Goal: Task Accomplishment & Management: Use online tool/utility

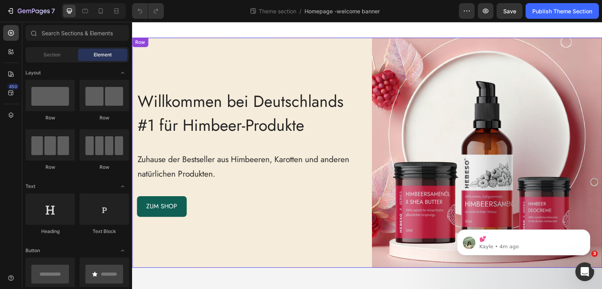
click at [194, 65] on div "Willkommen bei Deutschlands #1 für Himbeer-Produkte Heading Zuhause der Bestsel…" at bounding box center [247, 153] width 230 height 230
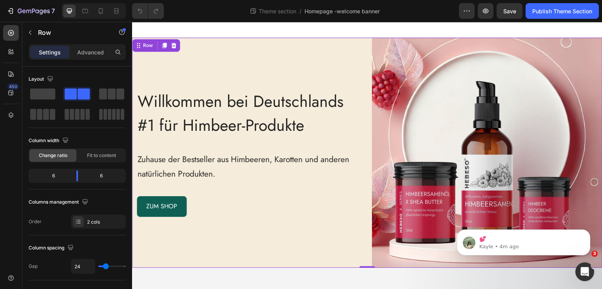
click at [167, 80] on div "Willkommen bei Deutschlands #1 für Himbeer-Produkte Heading Zuhause der Bestsel…" at bounding box center [247, 153] width 230 height 230
click at [174, 96] on span "Willkommen bei Deutschlands #1 für Himbeer-Produkte" at bounding box center [241, 113] width 206 height 47
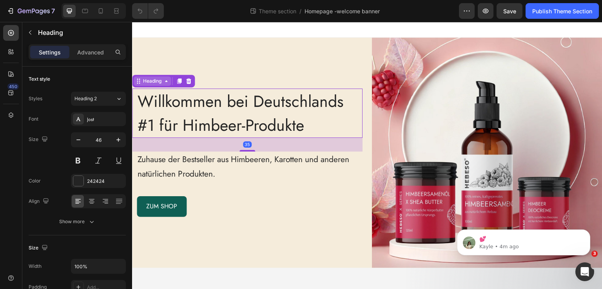
click at [158, 82] on div "Heading" at bounding box center [152, 81] width 22 height 7
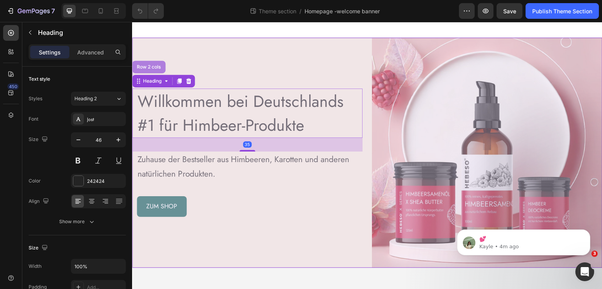
click at [154, 69] on div "Row 2 cols" at bounding box center [148, 67] width 33 height 13
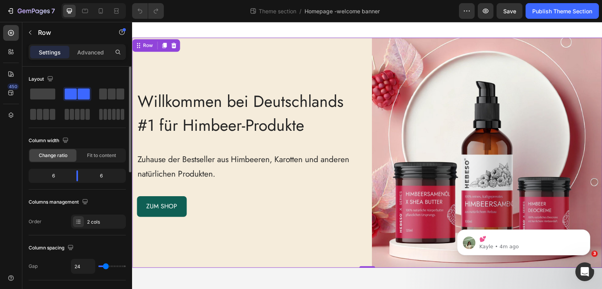
scroll to position [78, 0]
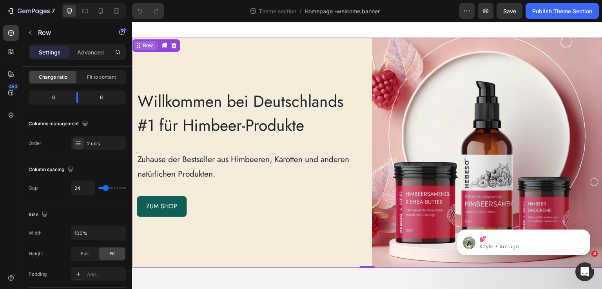
click at [148, 47] on div "Row" at bounding box center [147, 45] width 13 height 7
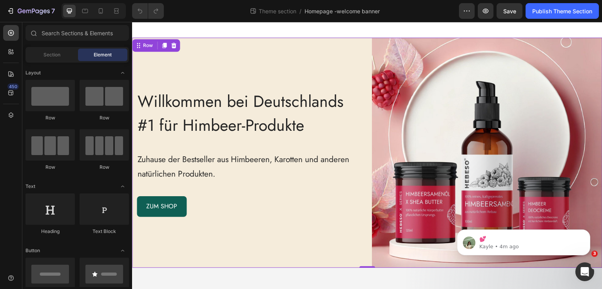
click at [157, 34] on div at bounding box center [367, 30] width 470 height 16
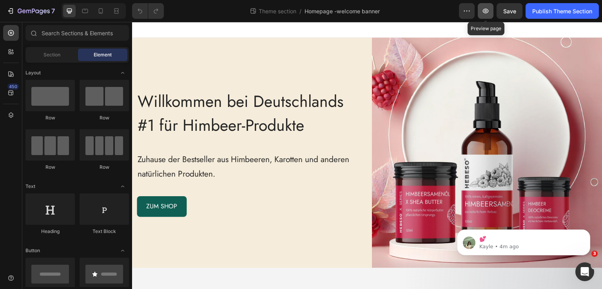
click at [486, 13] on icon "button" at bounding box center [486, 11] width 6 height 5
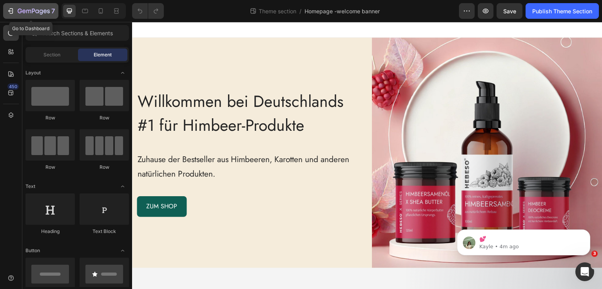
click at [47, 12] on icon "button" at bounding box center [34, 11] width 32 height 7
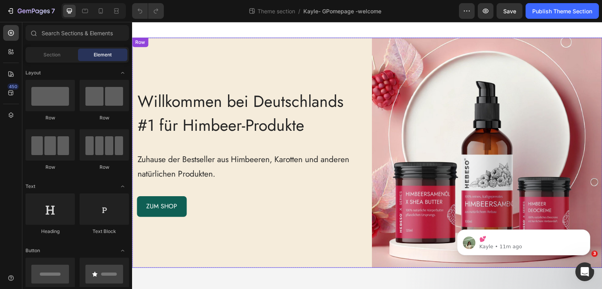
click at [200, 67] on div "Willkommen bei Deutschlands #1 für Himbeer-Produkte Heading Zuhause der Bestsel…" at bounding box center [247, 153] width 230 height 230
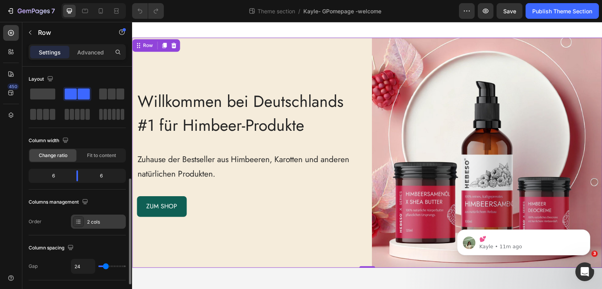
scroll to position [157, 0]
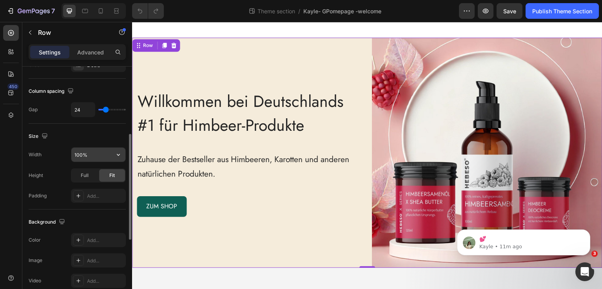
click at [89, 154] on input "100%" at bounding box center [98, 155] width 54 height 14
click at [119, 154] on icon "button" at bounding box center [118, 155] width 3 height 2
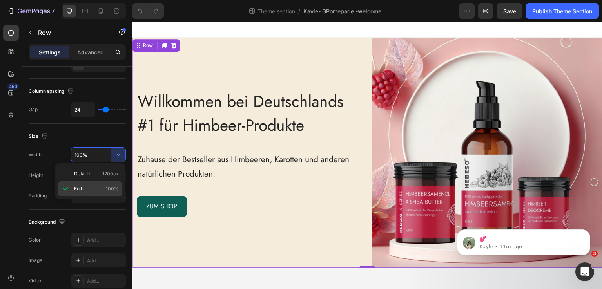
click at [96, 187] on p "Full 100%" at bounding box center [96, 188] width 45 height 7
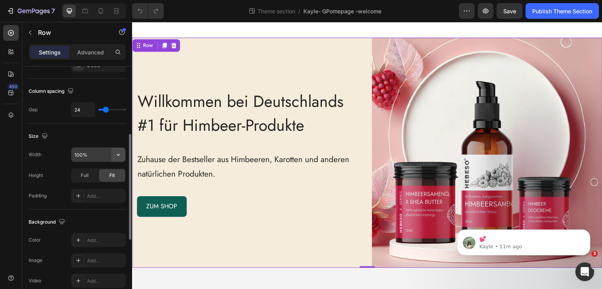
click at [118, 154] on icon "button" at bounding box center [118, 155] width 3 height 2
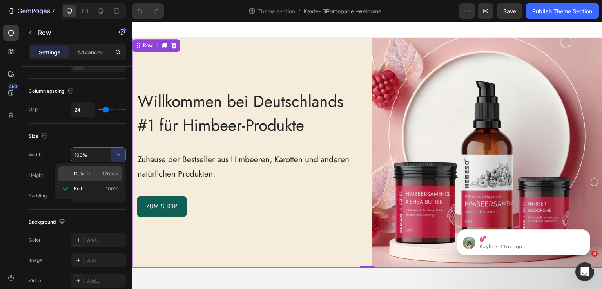
click at [113, 170] on div "Default 1200px" at bounding box center [90, 174] width 64 height 15
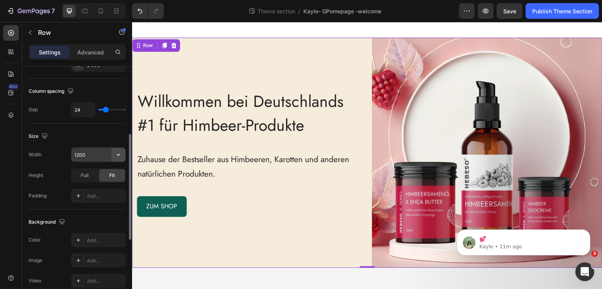
click at [117, 152] on icon "button" at bounding box center [118, 155] width 8 height 8
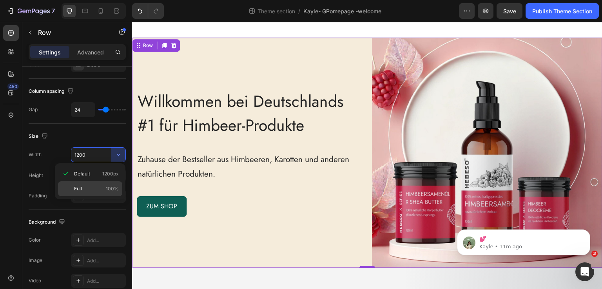
click at [105, 185] on p "Full 100%" at bounding box center [96, 188] width 45 height 7
type input "100%"
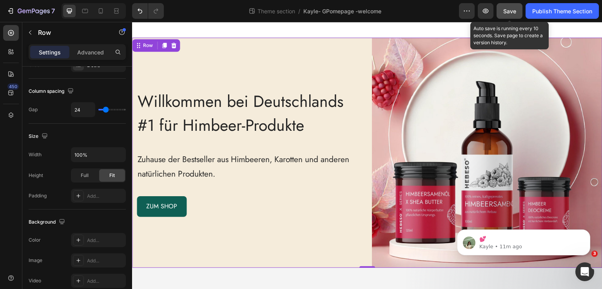
click at [517, 14] on button "Save" at bounding box center [510, 11] width 26 height 16
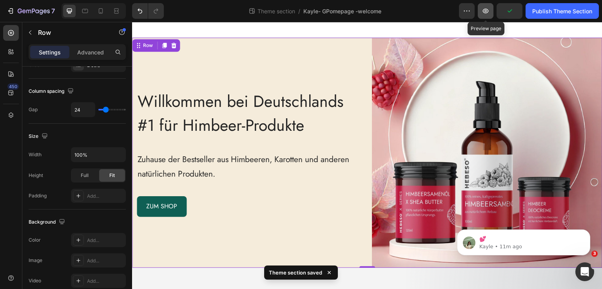
click at [488, 14] on icon "button" at bounding box center [486, 11] width 8 height 8
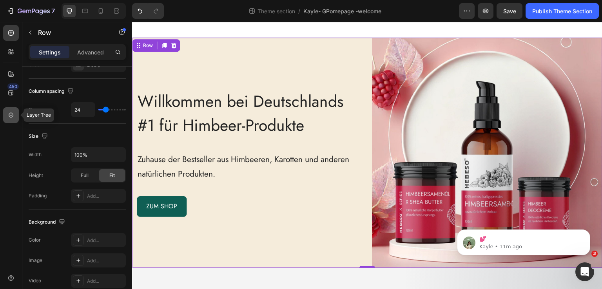
click at [11, 109] on div at bounding box center [11, 115] width 16 height 16
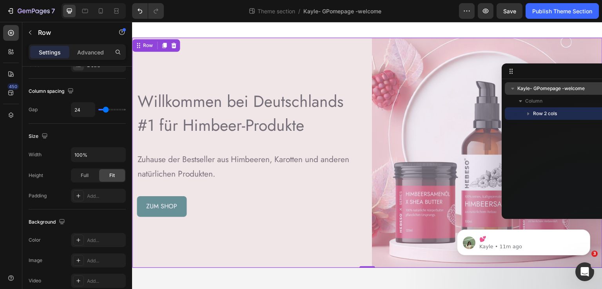
click at [550, 88] on span "Kayle- GPomepage -welcome" at bounding box center [550, 89] width 67 height 8
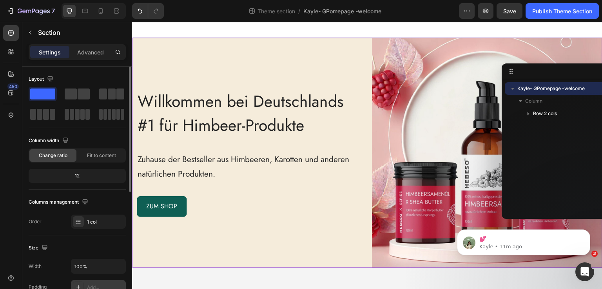
scroll to position [78, 0]
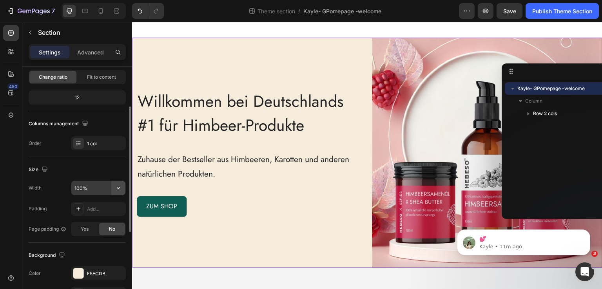
click at [115, 185] on icon "button" at bounding box center [118, 188] width 8 height 8
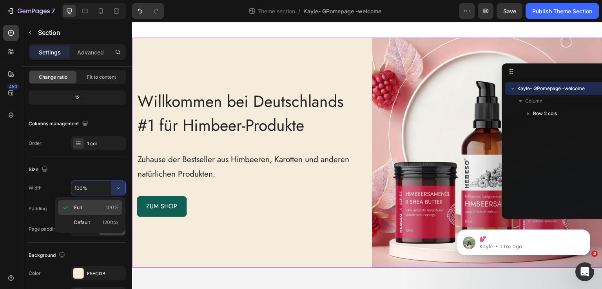
click at [98, 206] on p "Full 100%" at bounding box center [96, 207] width 45 height 7
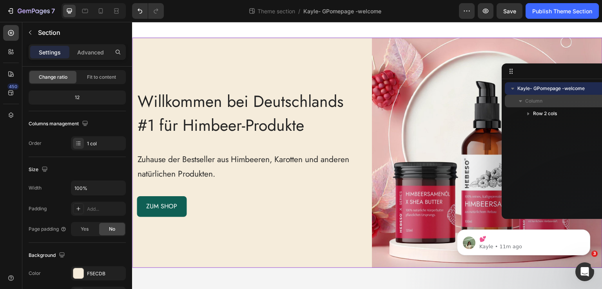
click at [534, 103] on span "Column" at bounding box center [533, 101] width 17 height 8
click at [544, 103] on p "Column" at bounding box center [564, 101] width 78 height 8
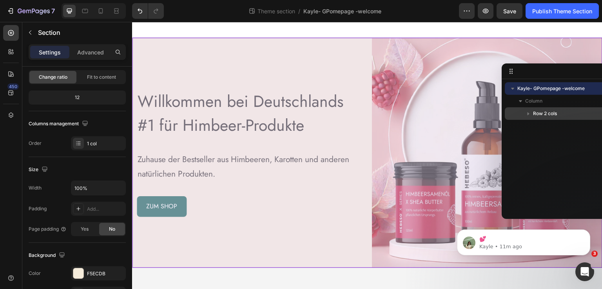
click at [548, 115] on span "Row 2 cols" at bounding box center [545, 114] width 24 height 8
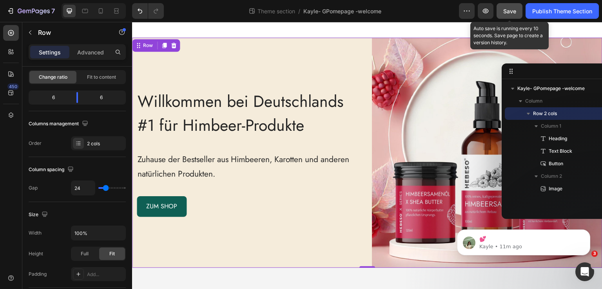
click at [508, 15] on button "Save" at bounding box center [510, 11] width 26 height 16
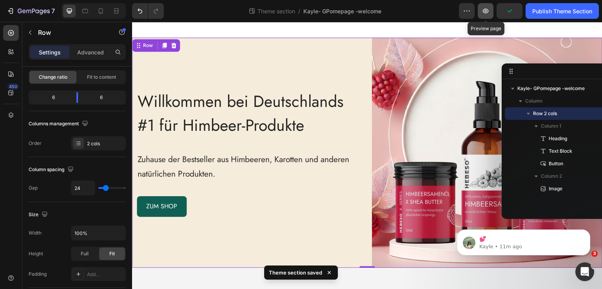
click at [486, 17] on button "button" at bounding box center [486, 11] width 16 height 16
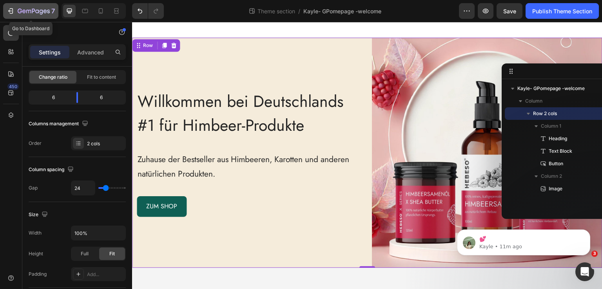
click at [31, 6] on div "7" at bounding box center [36, 10] width 37 height 9
